Goal: Transaction & Acquisition: Obtain resource

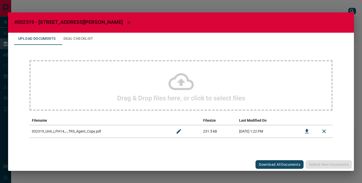
click at [126, 23] on icon "button" at bounding box center [129, 22] width 6 height 6
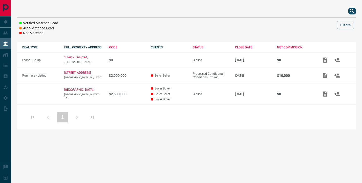
click at [352, 8] on icon "search button" at bounding box center [352, 11] width 6 height 6
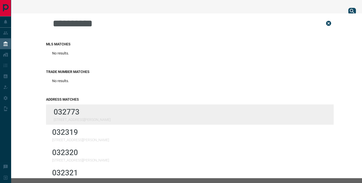
scroll to position [33, 0]
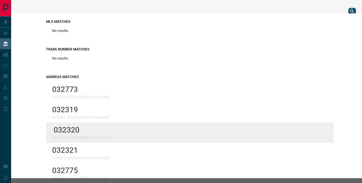
type input "**********"
click at [86, 132] on div "032320 [STREET_ADDRESS][PERSON_NAME]" at bounding box center [189, 132] width 287 height 20
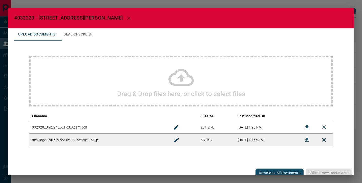
click at [100, 142] on td "message-190719753169-attachments.zip" at bounding box center [98, 139] width 138 height 13
click at [71, 141] on td "message-190719753169-attachments.zip" at bounding box center [98, 139] width 138 height 13
click at [305, 139] on icon "Download" at bounding box center [307, 139] width 4 height 4
click at [126, 20] on icon "button" at bounding box center [129, 18] width 6 height 6
click at [89, 20] on div "#032320 - [STREET_ADDRESS][PERSON_NAME] Upload Documents Deal Checklist Drag & …" at bounding box center [181, 91] width 362 height 183
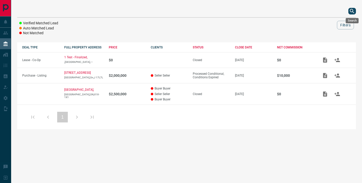
click at [354, 13] on icon "search button" at bounding box center [352, 11] width 6 height 6
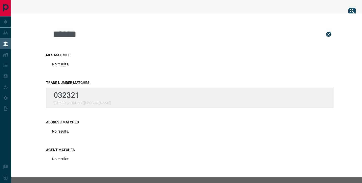
type input "******"
click at [101, 94] on div "032321 [STREET_ADDRESS][PERSON_NAME]" at bounding box center [189, 97] width 287 height 20
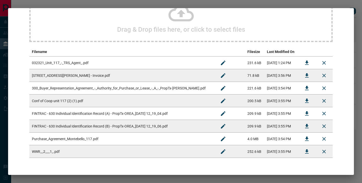
scroll to position [0, 0]
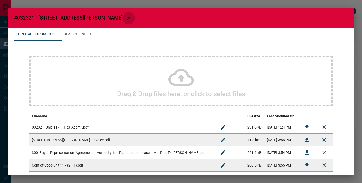
click at [126, 19] on icon "button" at bounding box center [129, 18] width 6 height 6
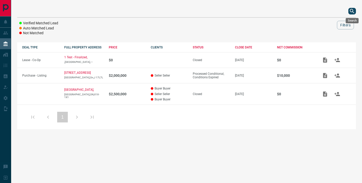
click at [351, 10] on icon "search button" at bounding box center [352, 11] width 6 height 6
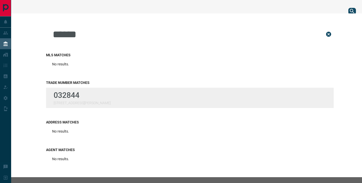
type input "******"
click at [112, 91] on div "032844 [STREET_ADDRESS][PERSON_NAME]" at bounding box center [189, 97] width 287 height 20
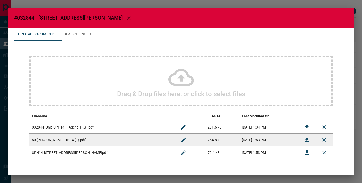
click at [89, 129] on td "032844_Unit_UPH14_-_Agent_TRS_.pdf" at bounding box center [101, 127] width 145 height 13
click at [305, 127] on icon "Download" at bounding box center [307, 127] width 4 height 4
click at [126, 20] on icon "button" at bounding box center [129, 18] width 6 height 6
